Goal: Information Seeking & Learning: Learn about a topic

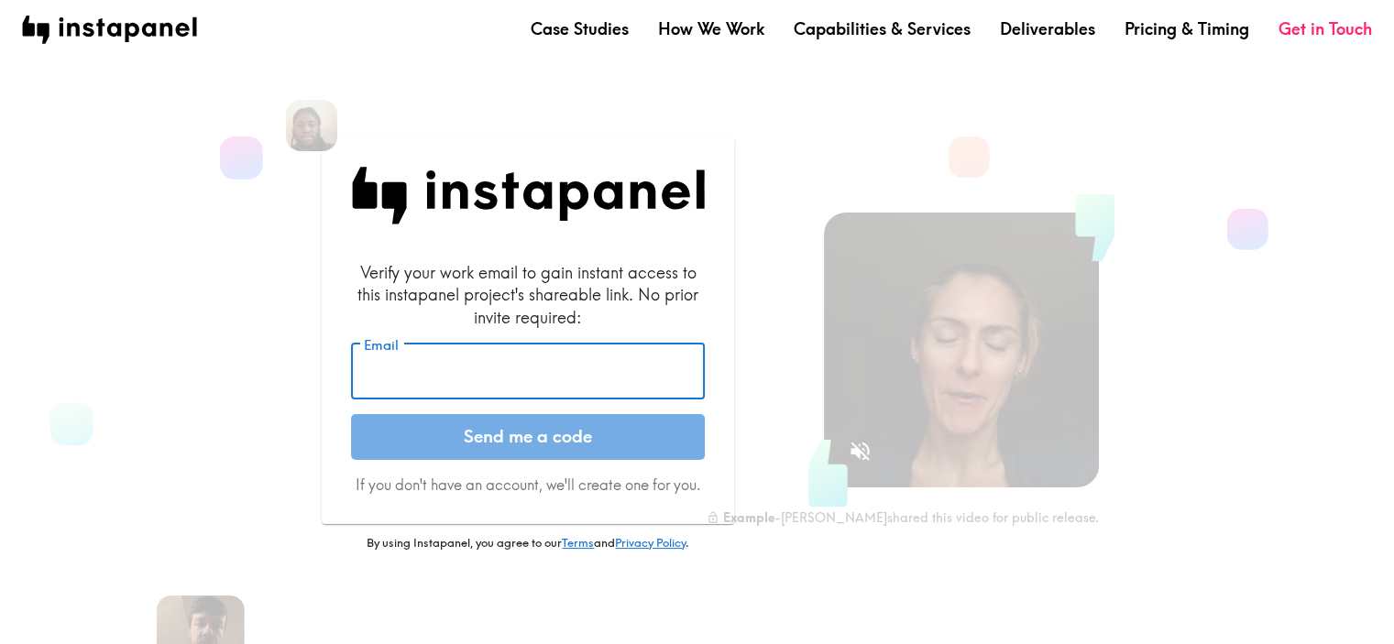
click at [550, 384] on input "Email" at bounding box center [528, 372] width 354 height 57
type input "[EMAIL_ADDRESS][PERSON_NAME][DOMAIN_NAME]"
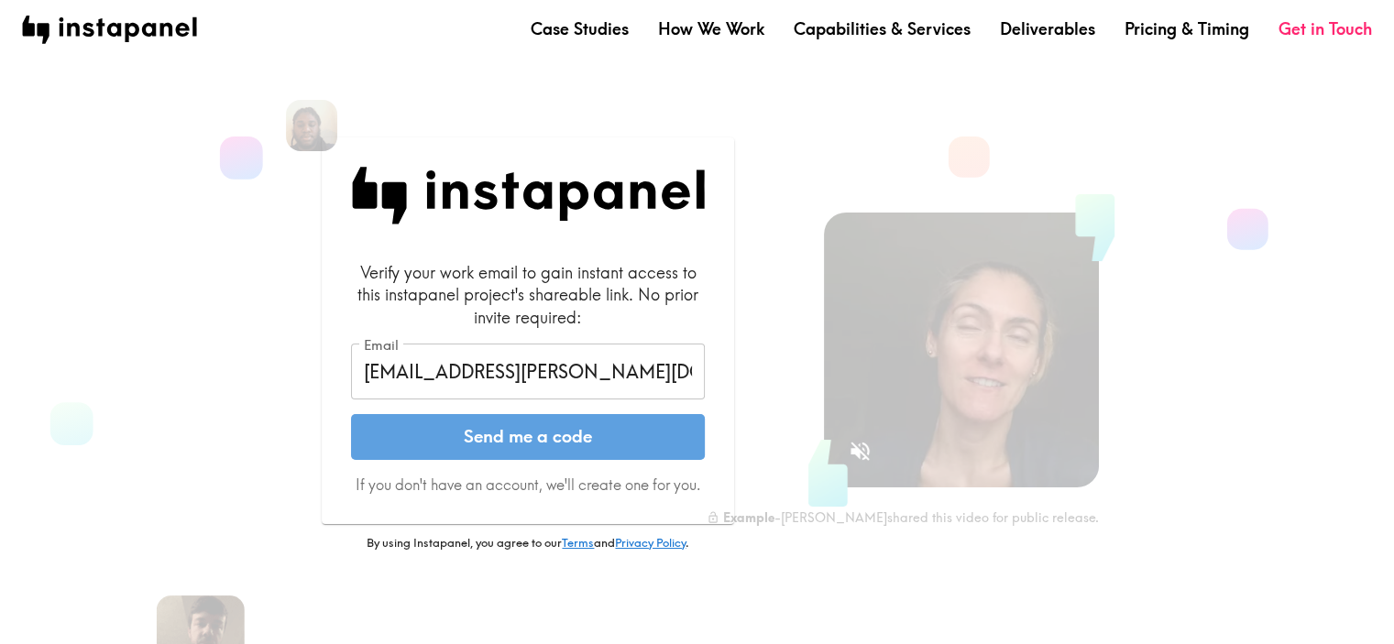
click at [539, 435] on button "Send me a code" at bounding box center [528, 437] width 354 height 46
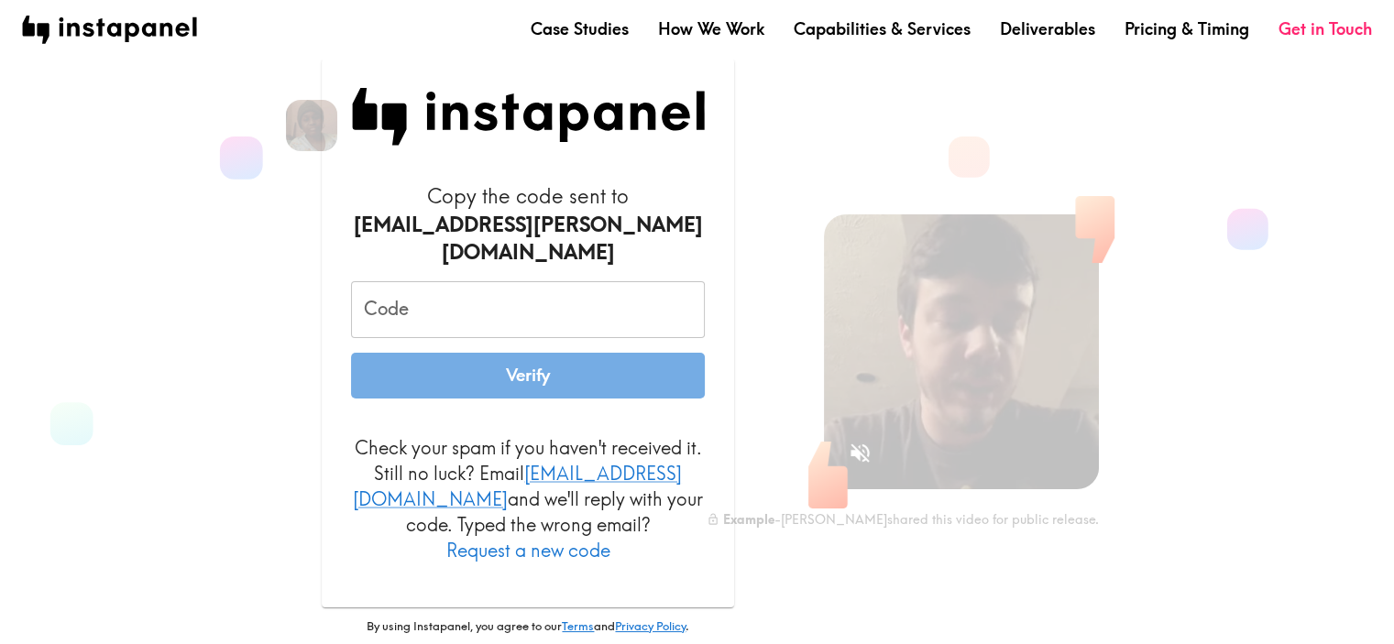
click at [645, 324] on input "Code" at bounding box center [528, 309] width 354 height 57
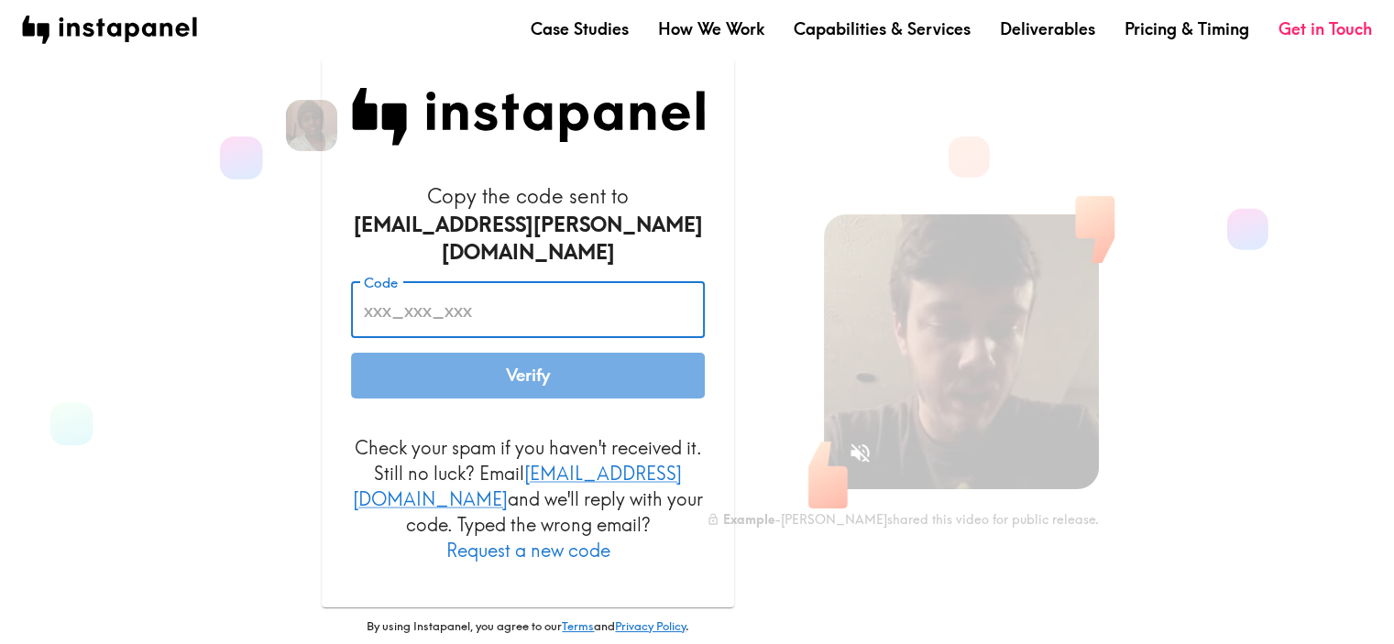
paste input "3k7_rRj_ueQ"
type input "3k7_rRj_ueQ"
click at [619, 392] on button "Verify" at bounding box center [528, 376] width 354 height 46
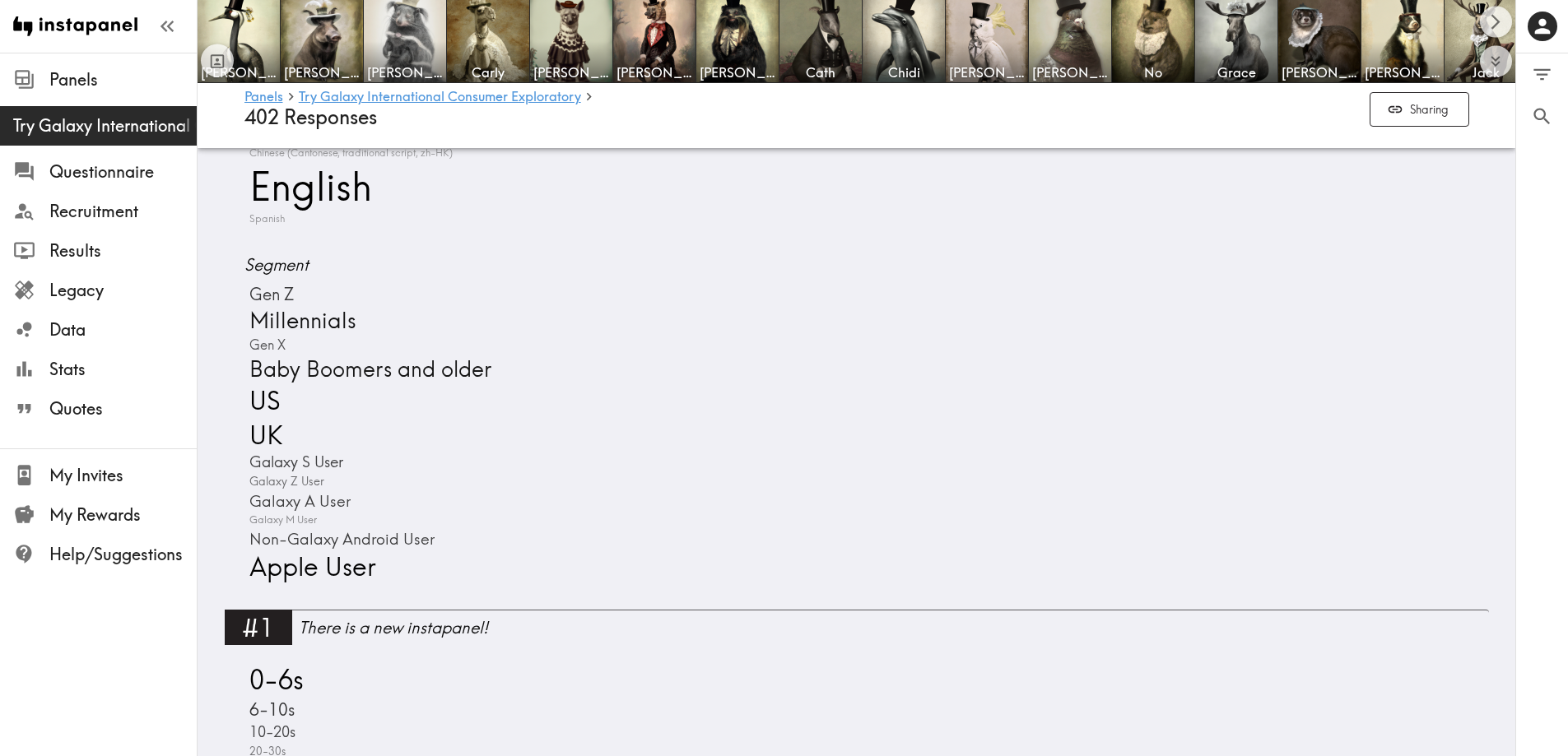
scroll to position [330, 0]
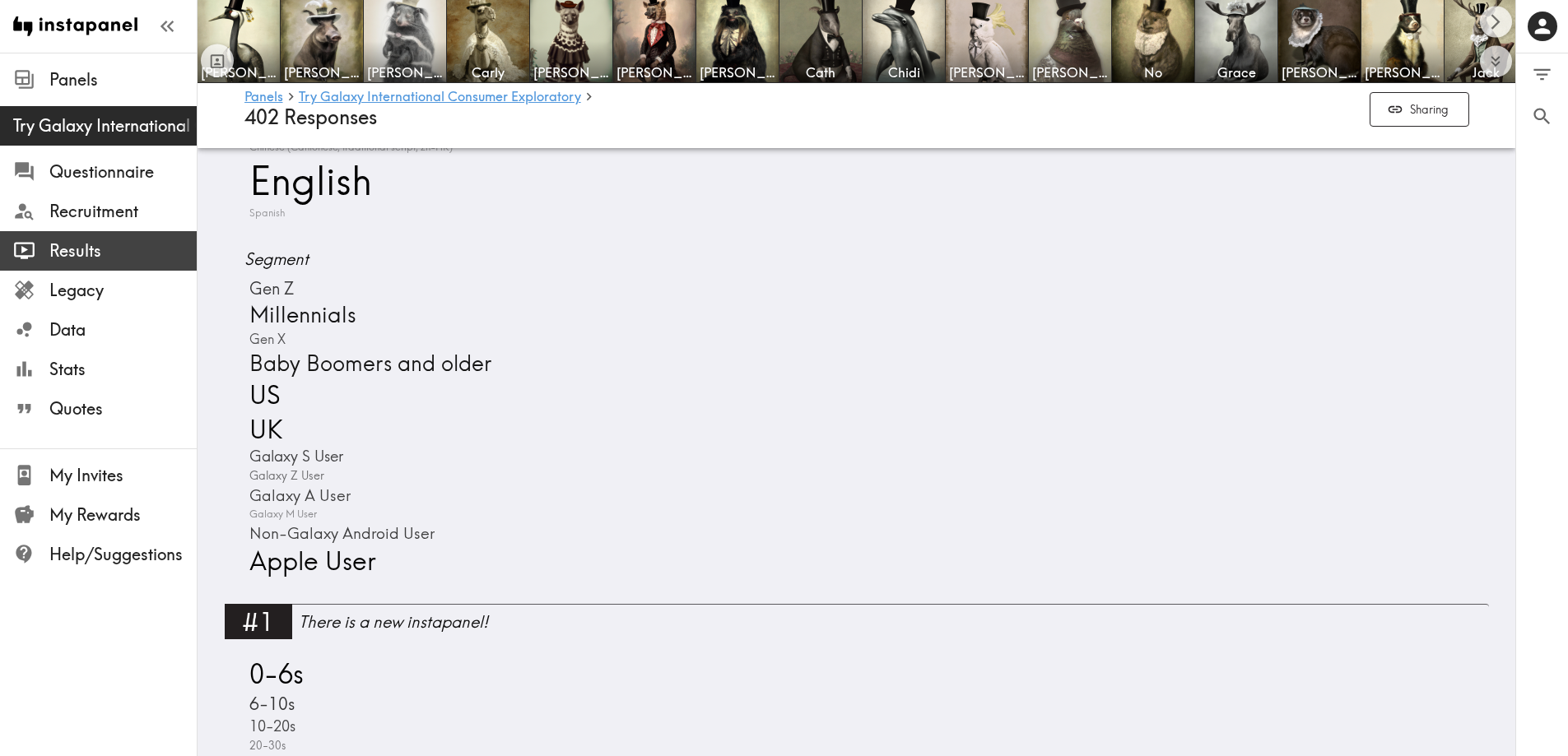
click at [168, 244] on span "Results" at bounding box center [123, 251] width 147 height 23
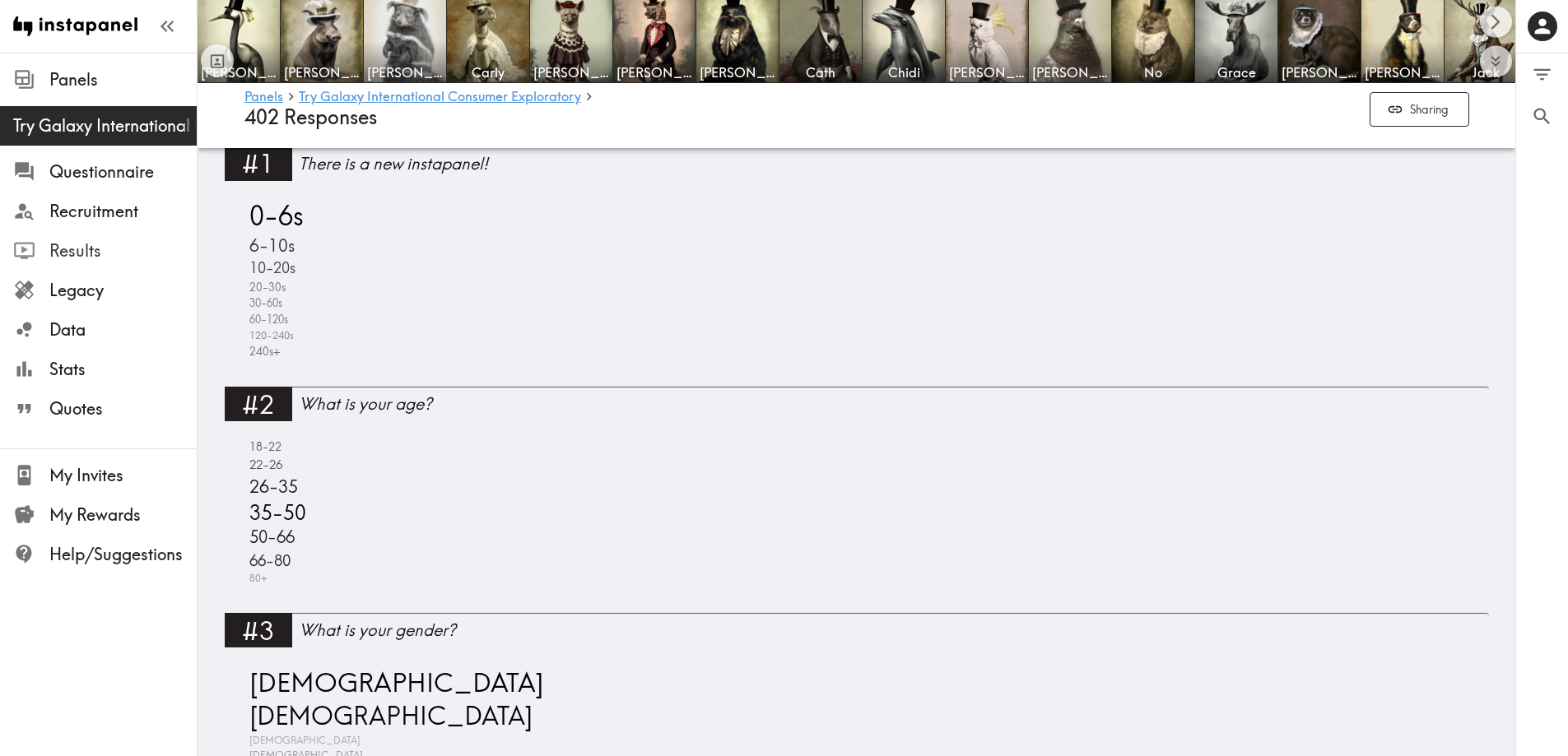
scroll to position [823, 0]
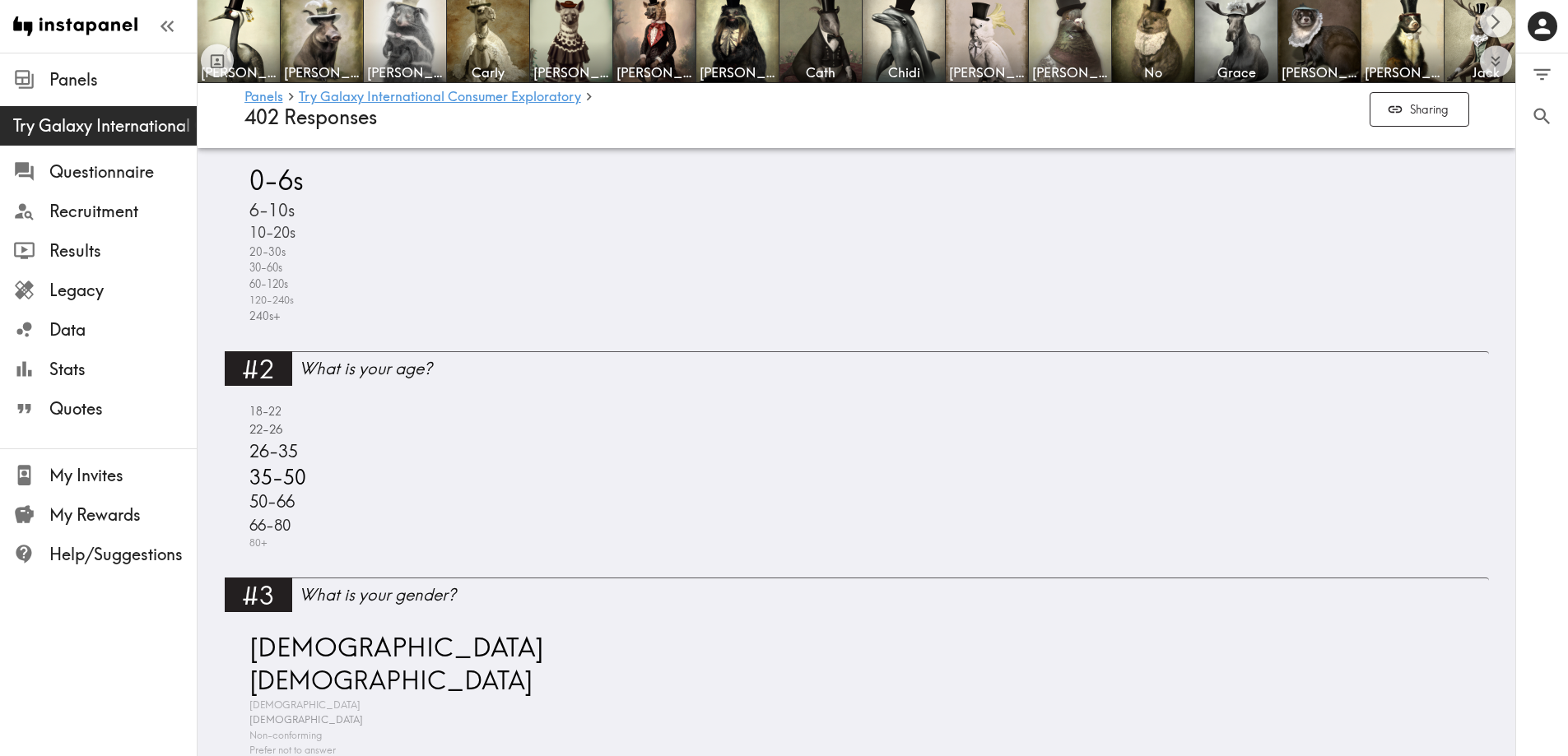
click at [681, 310] on div "0-6s 6-10s 10-20s 20-30s 30-60s 60-120s 120-240s 240s+" at bounding box center [857, 243] width 1225 height 163
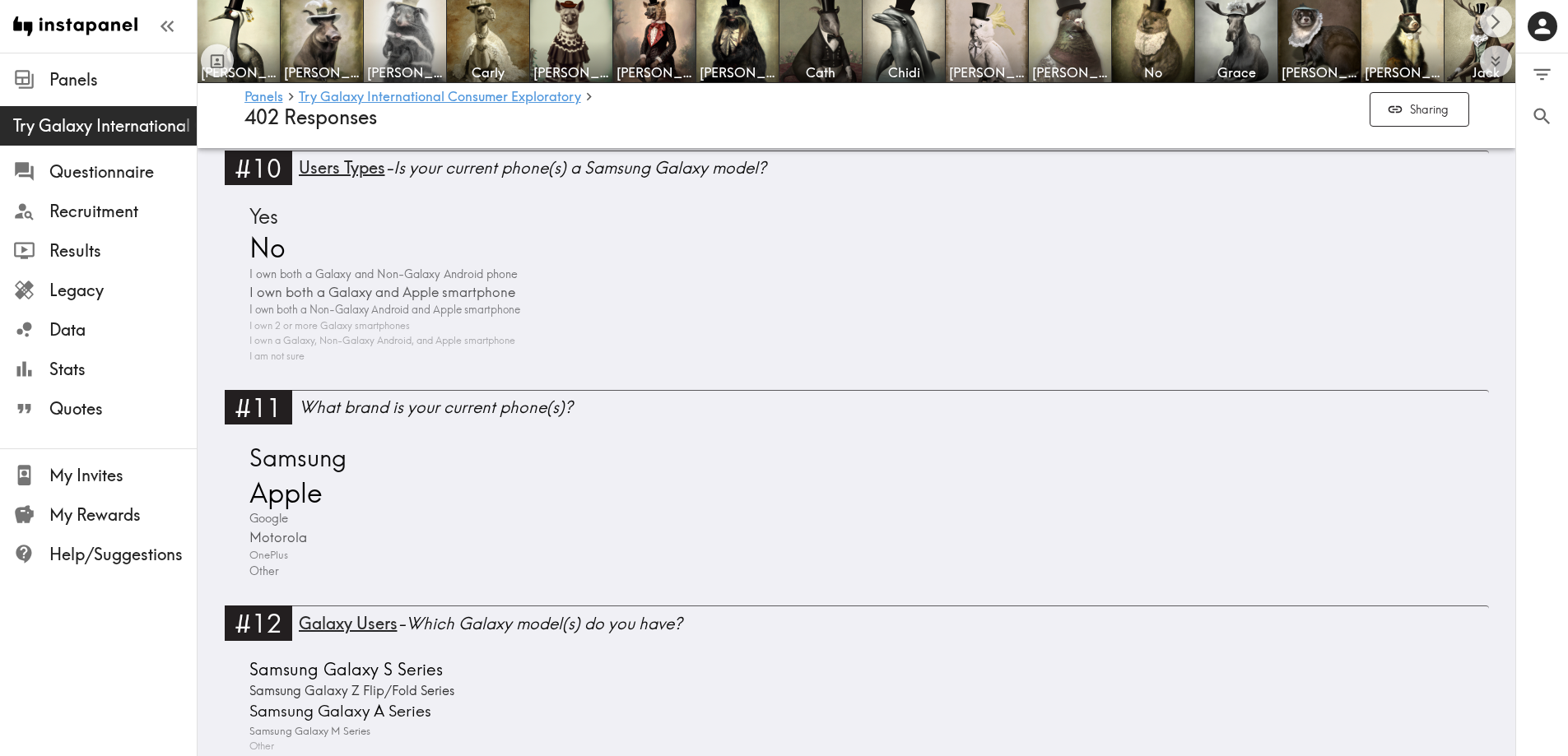
scroll to position [3046, 0]
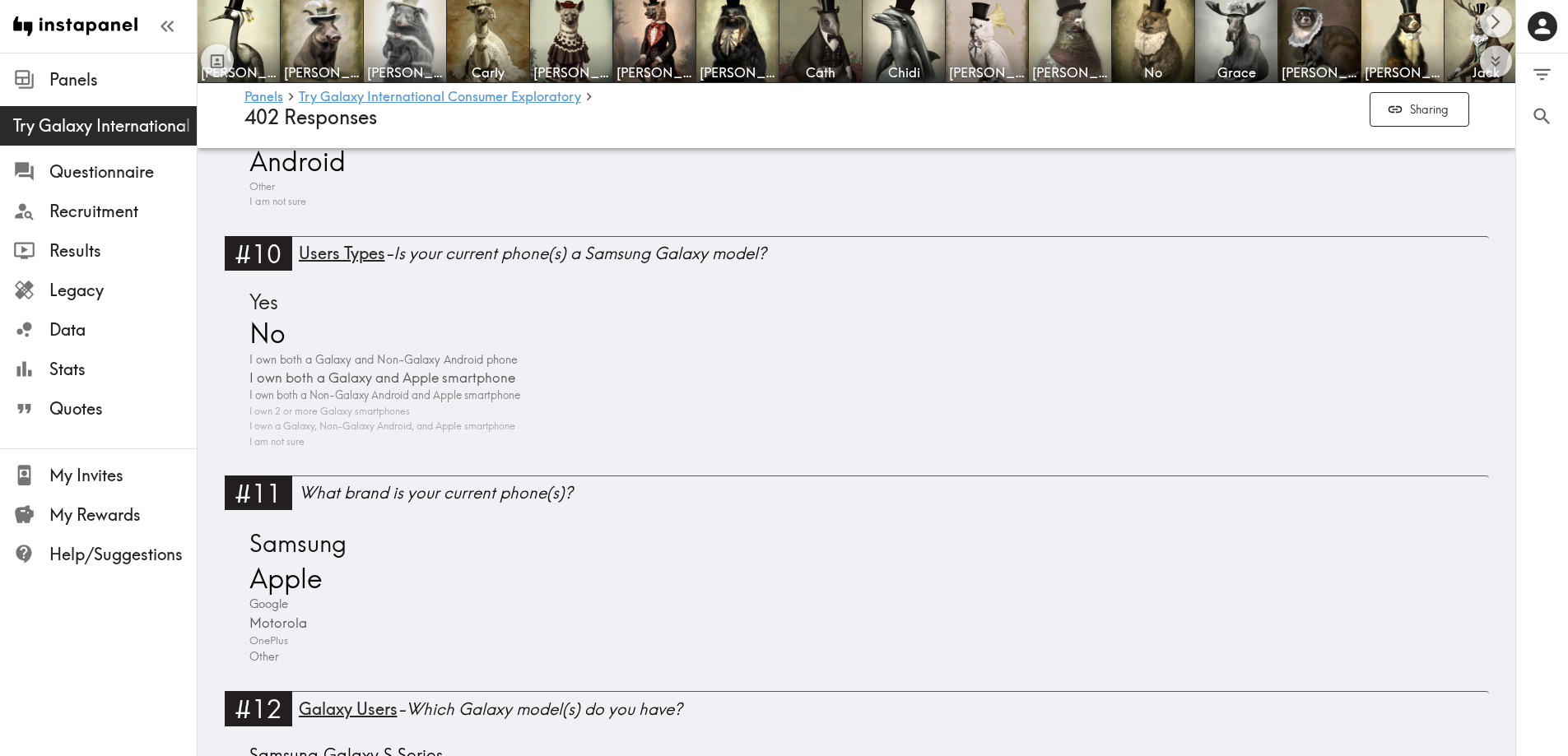
click at [1251, 389] on div "0 0 Filter Responses Add matching question Search Question or answer text Quest…" at bounding box center [1542, 405] width 52 height 703
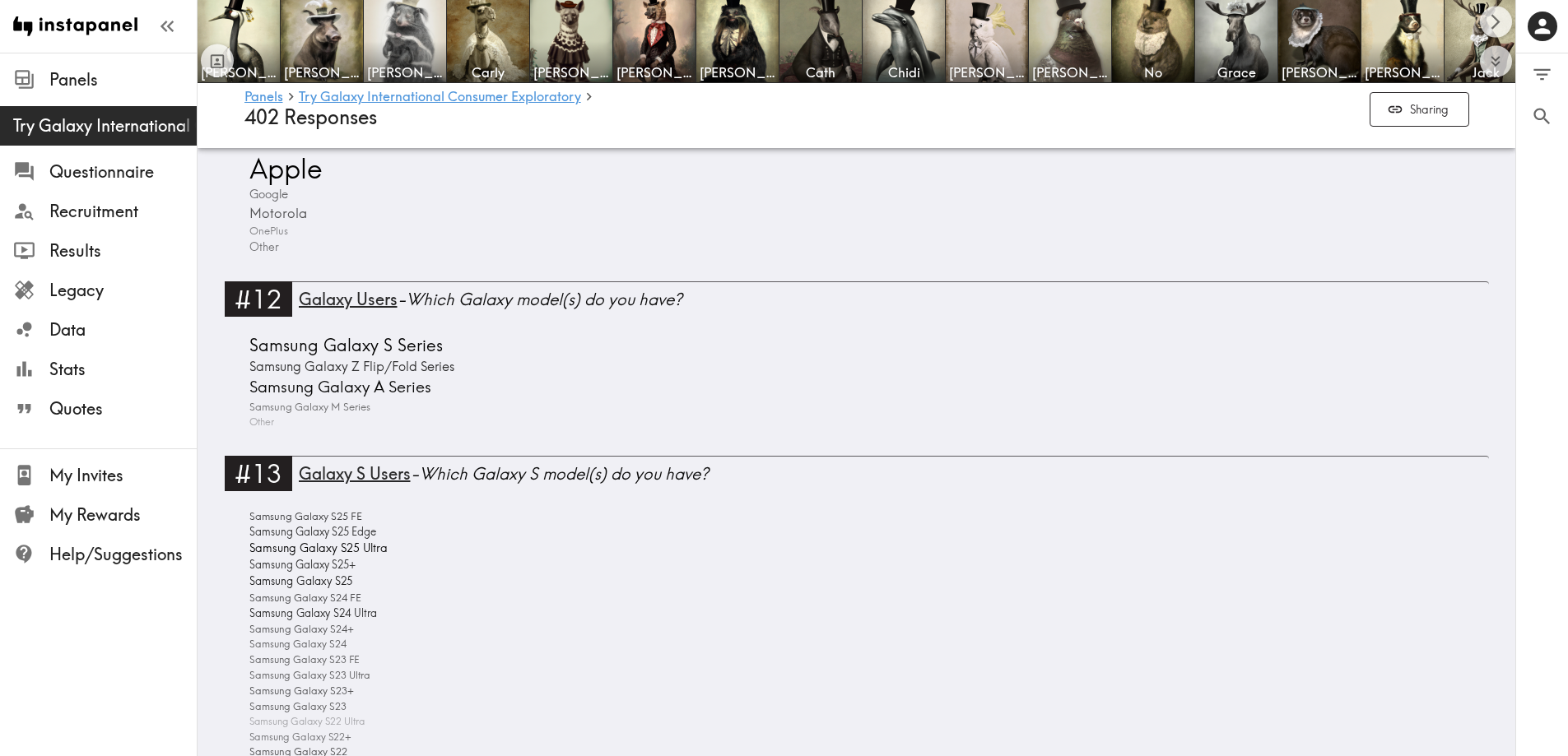
scroll to position [3457, 0]
click at [181, 577] on div "Panels Try Galaxy International Consumer Exploratory Questionnaire Recruitment …" at bounding box center [99, 378] width 198 height 756
drag, startPoint x: 677, startPoint y: 440, endPoint x: 559, endPoint y: 453, distance: 118.7
click at [559, 453] on div "#12 Galaxy Users - Which Galaxy model(s) do you have? Samsung Galaxy S Series S…" at bounding box center [857, 367] width 1264 height 174
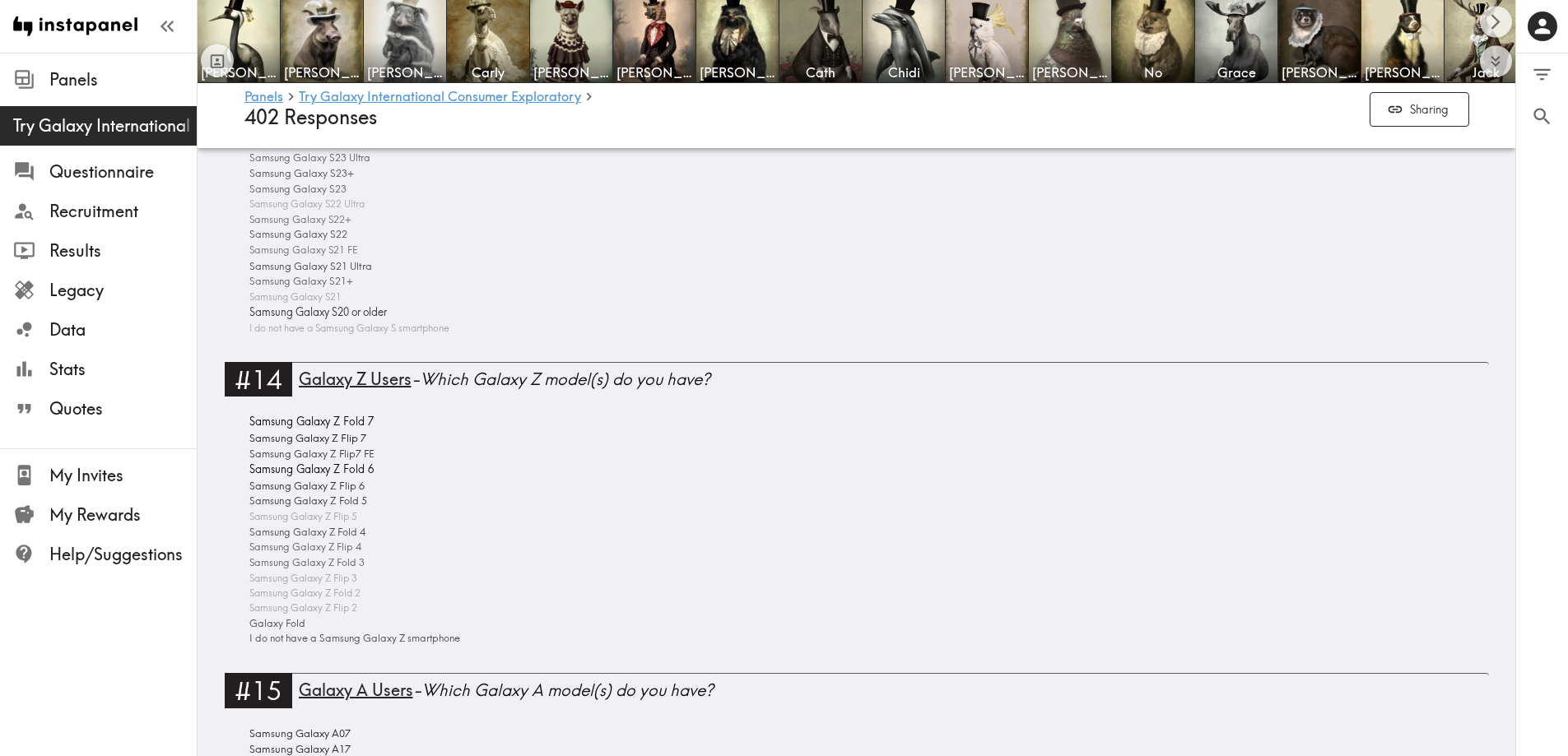
scroll to position [4115, 0]
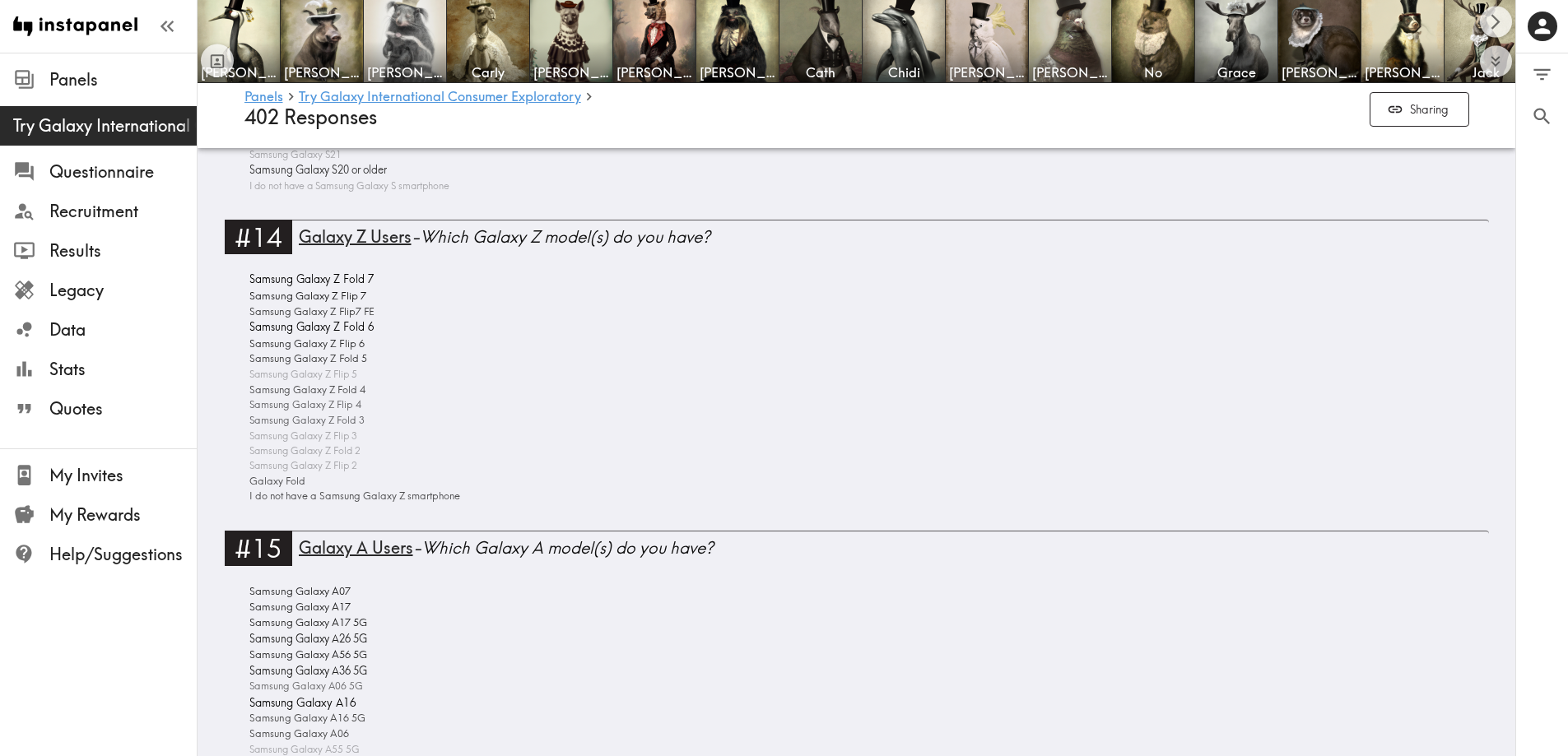
click at [148, 577] on div "Panels Try Galaxy International Consumer Exploratory Questionnaire Recruitment …" at bounding box center [99, 378] width 198 height 756
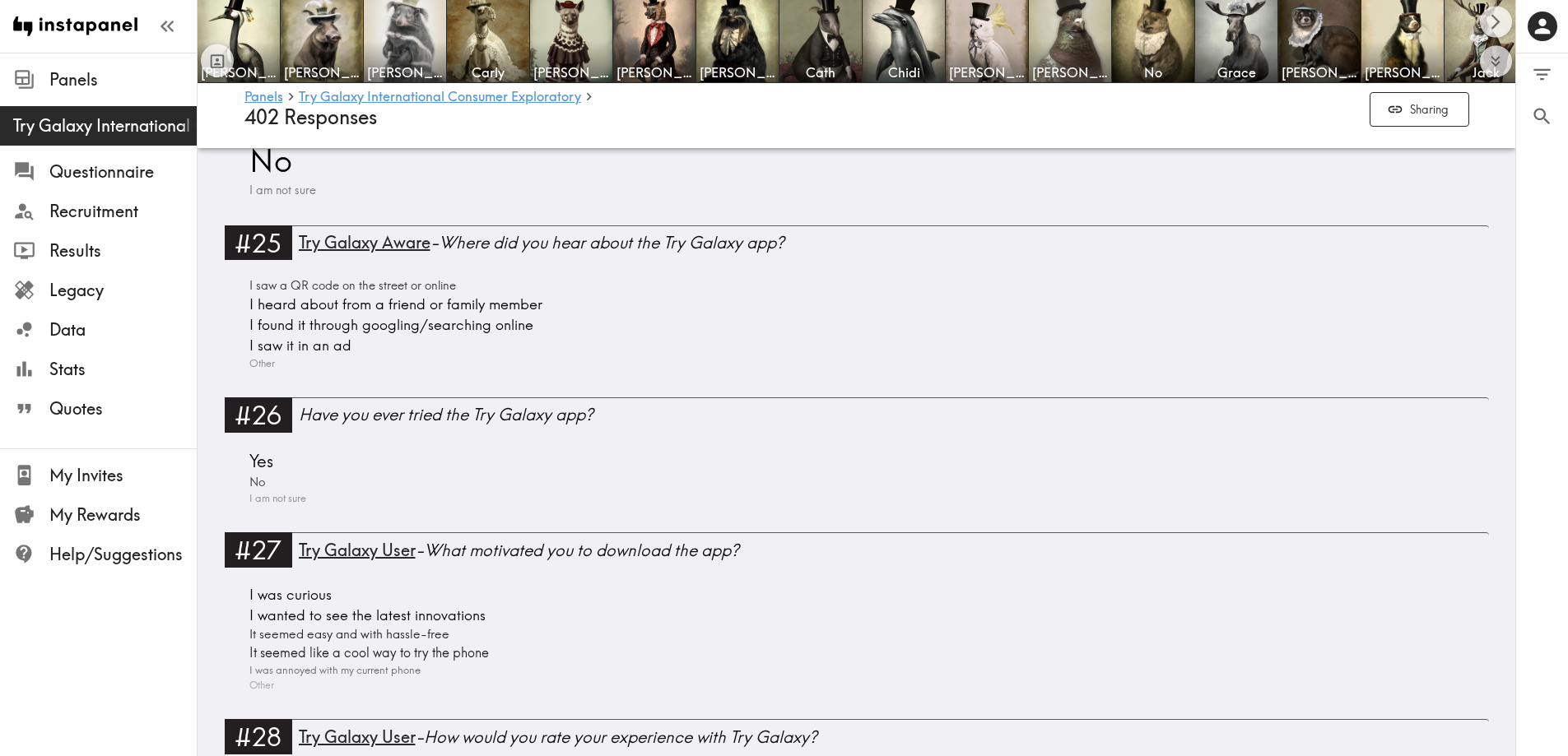
scroll to position [7407, 0]
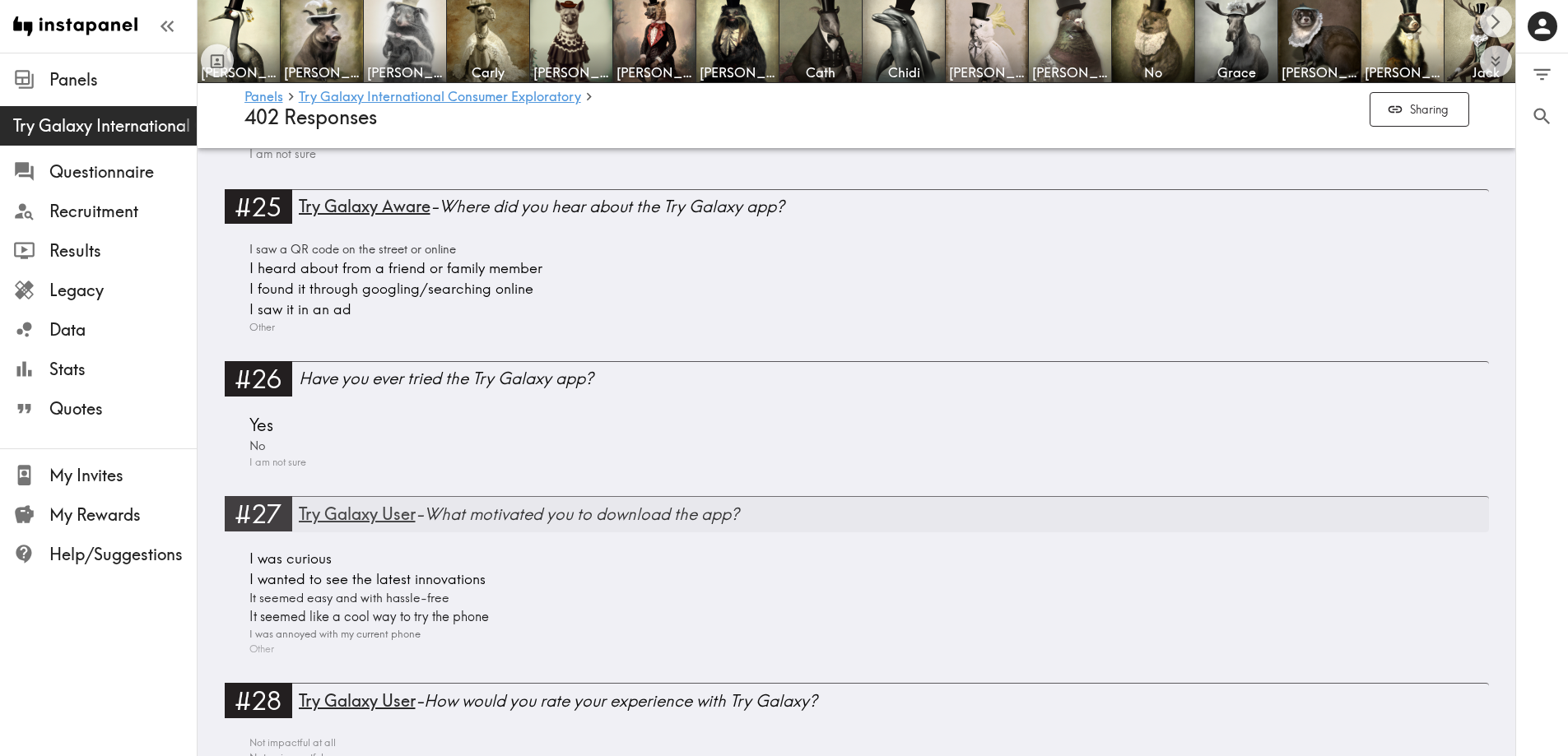
scroll to position [7572, 0]
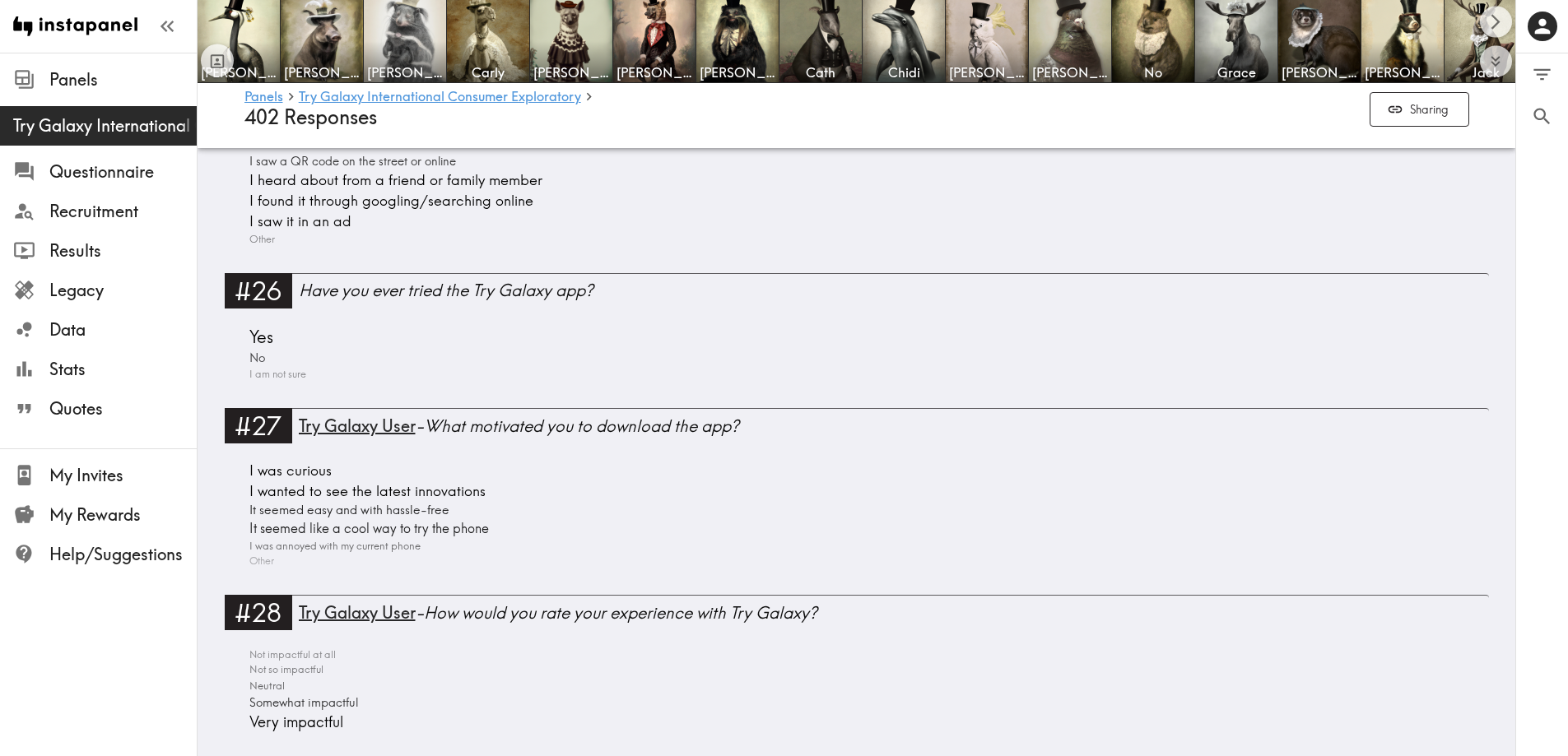
click at [608, 547] on div "I was curious I wanted to see the latest innovations It seemed easy and with ha…" at bounding box center [857, 514] width 1225 height 109
